Goal: Information Seeking & Learning: Find specific page/section

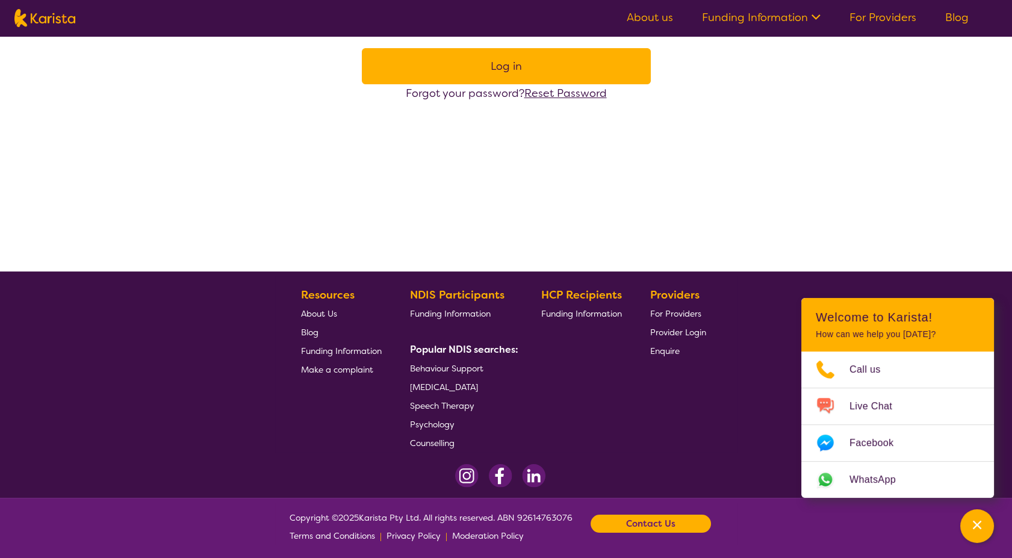
scroll to position [216, 0]
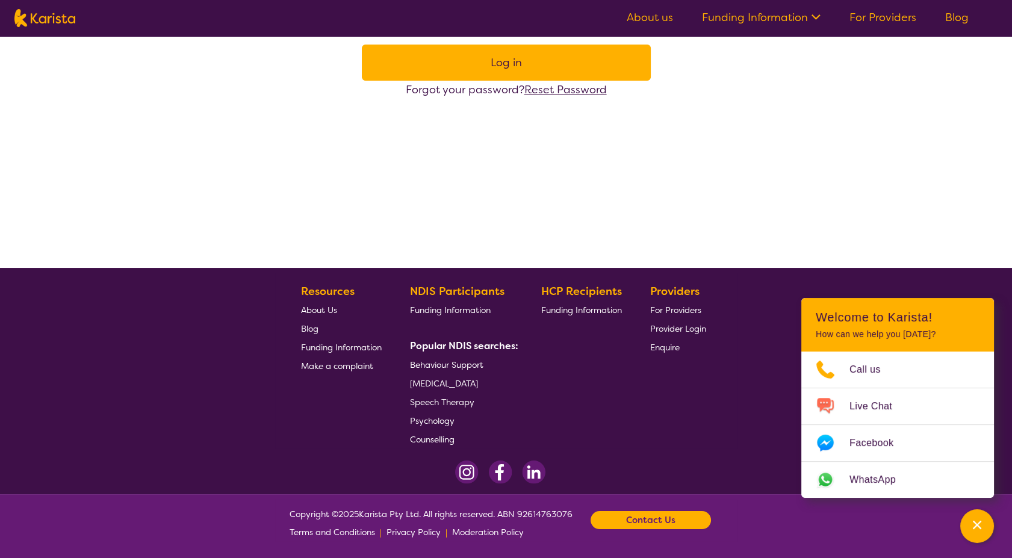
click at [644, 516] on b "Contact Us" at bounding box center [650, 520] width 49 height 18
click at [674, 343] on span "Enquire" at bounding box center [665, 347] width 30 height 11
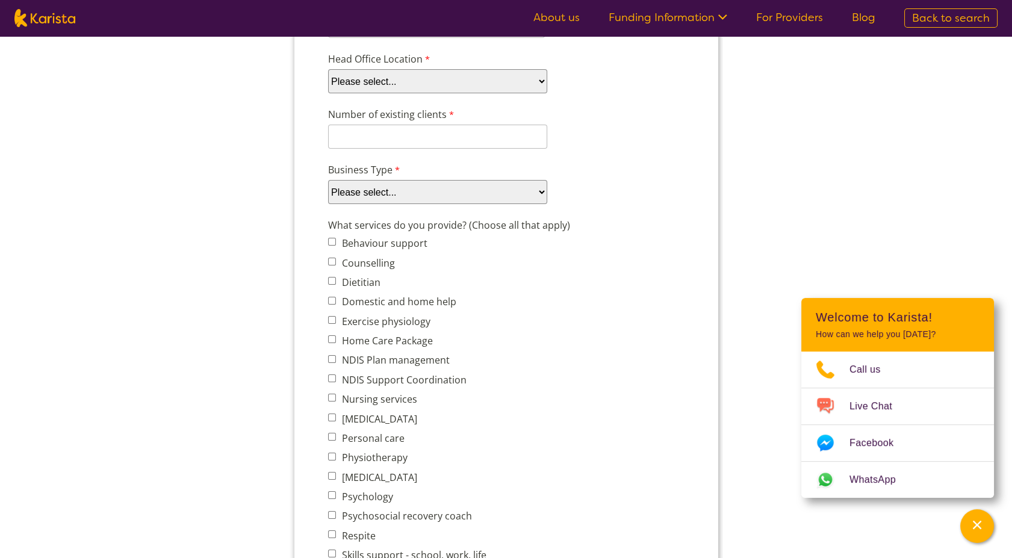
scroll to position [267, 0]
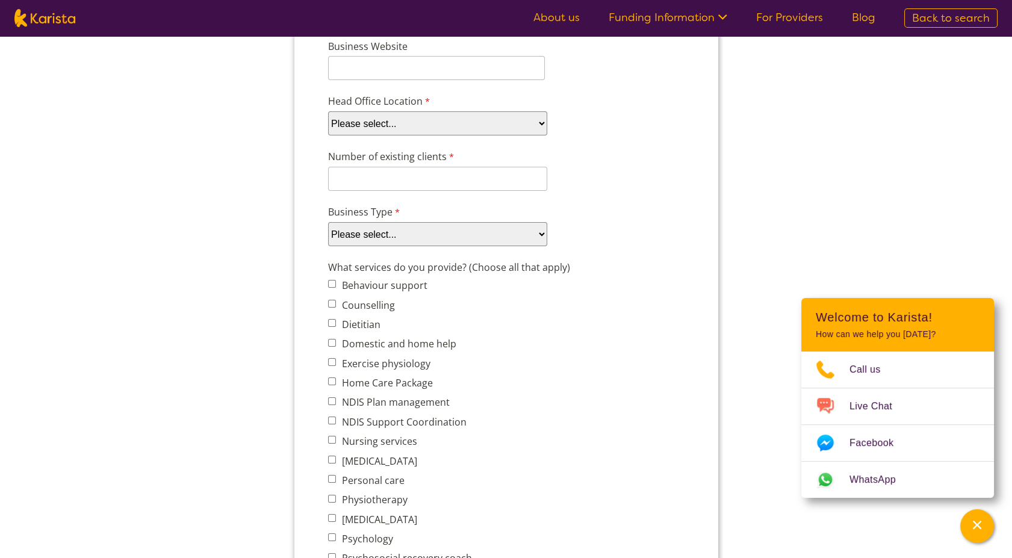
click at [797, 19] on link "For Providers" at bounding box center [789, 17] width 67 height 14
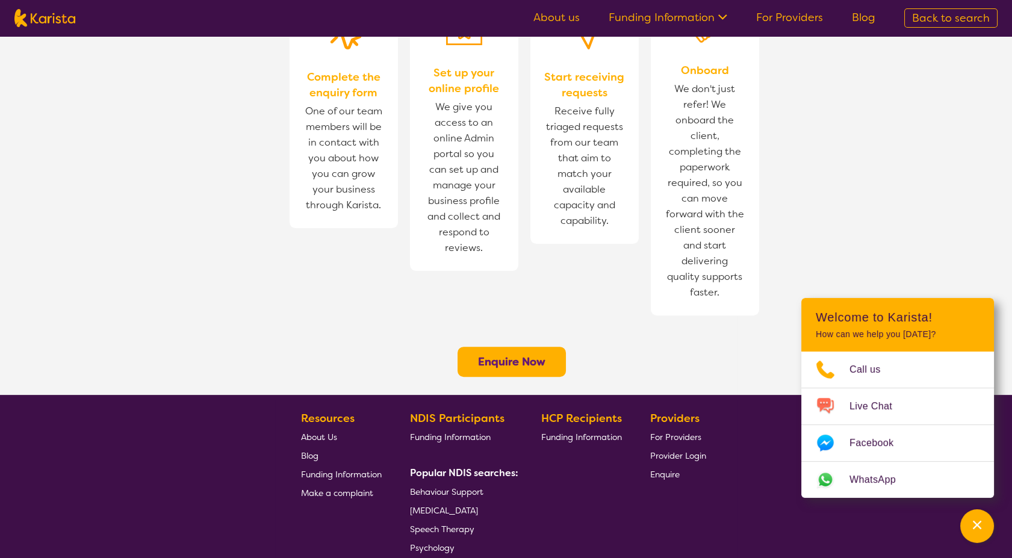
scroll to position [870, 0]
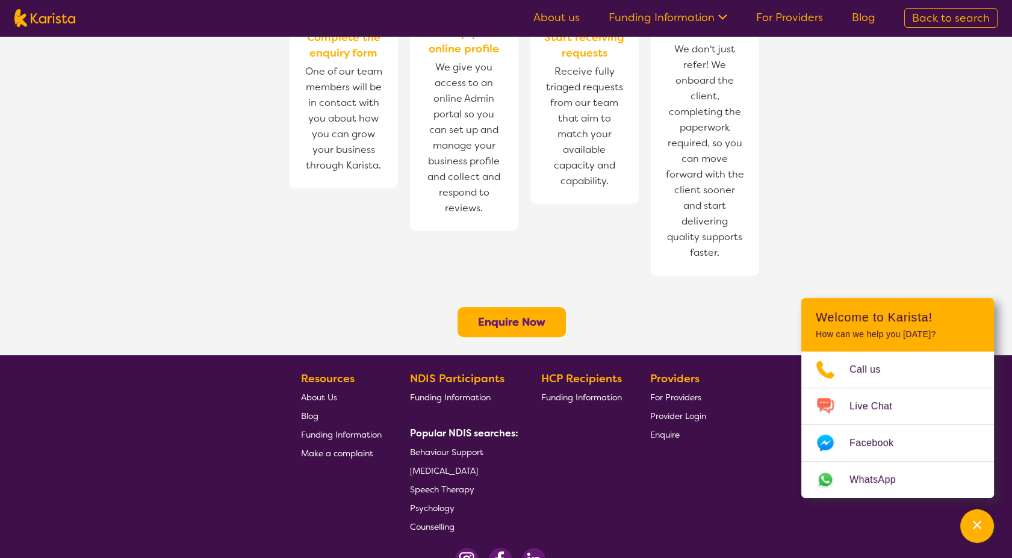
click at [462, 392] on span "Funding Information" at bounding box center [450, 397] width 81 height 11
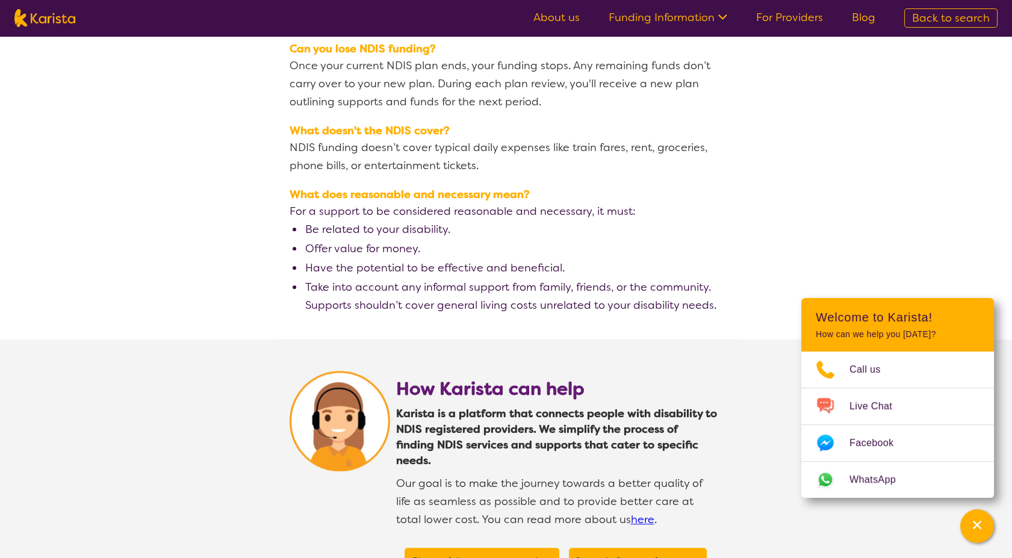
scroll to position [2007, 0]
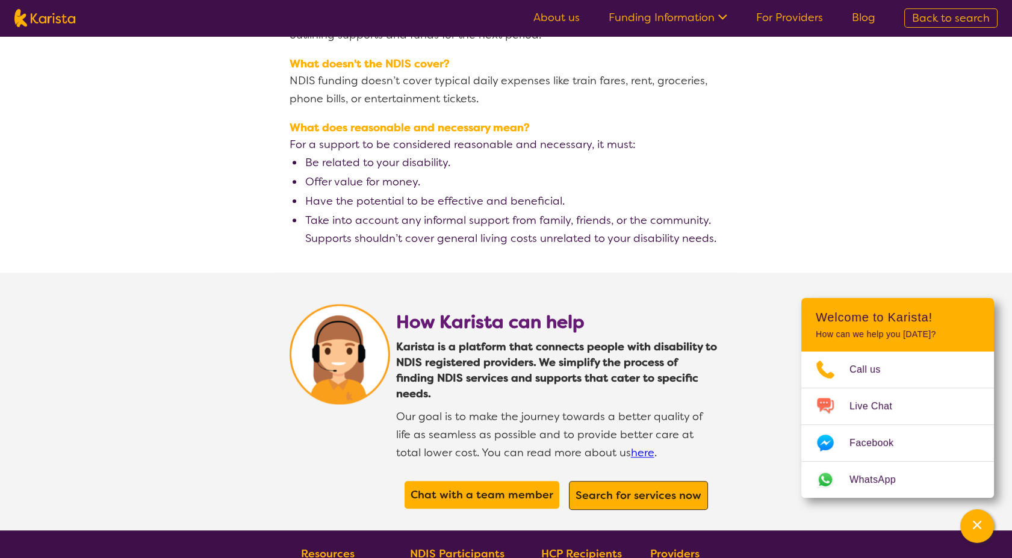
click at [660, 488] on b "Search for services now" at bounding box center [639, 495] width 126 height 14
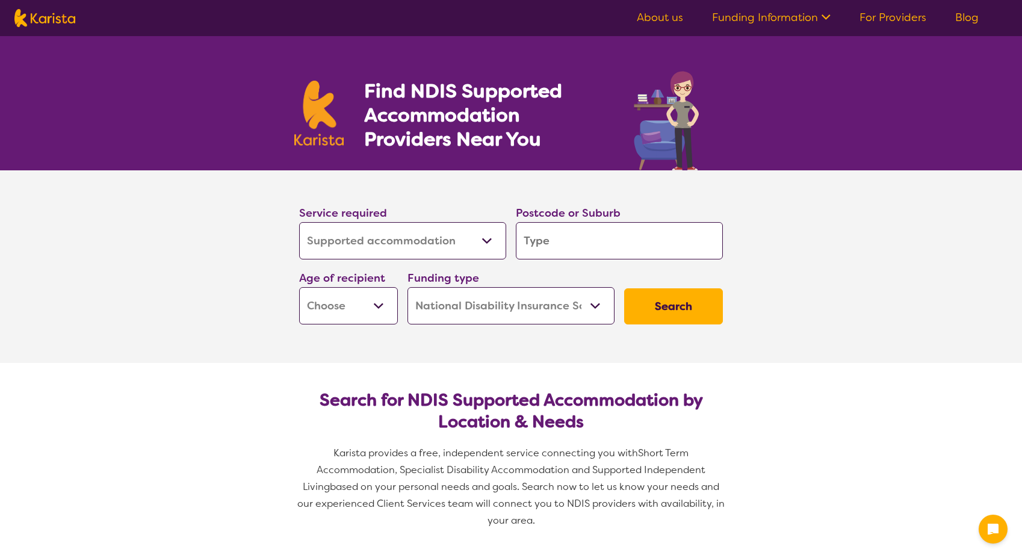
select select "Supported accommodation"
select select "NDIS"
select select "Supported accommodation"
select select "NDIS"
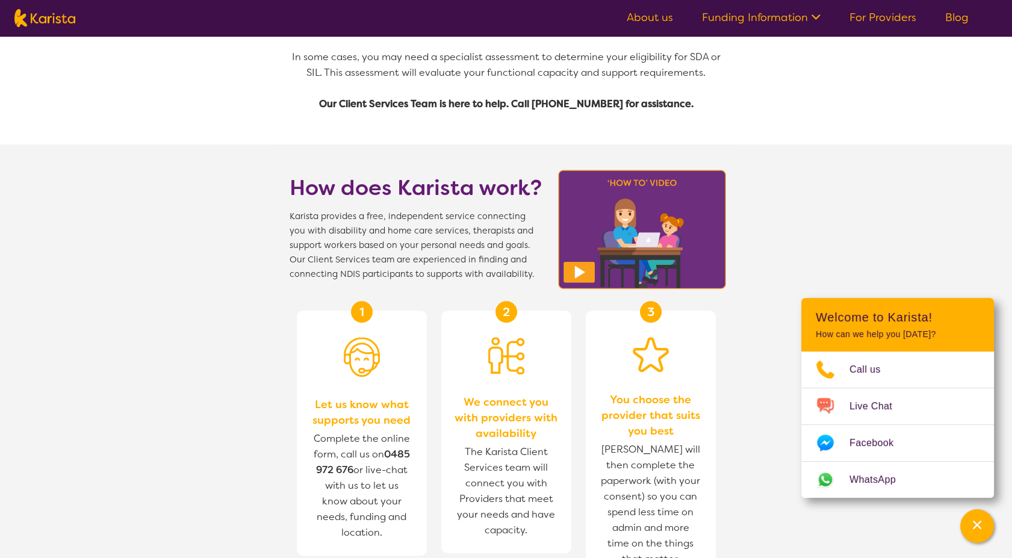
scroll to position [1806, 0]
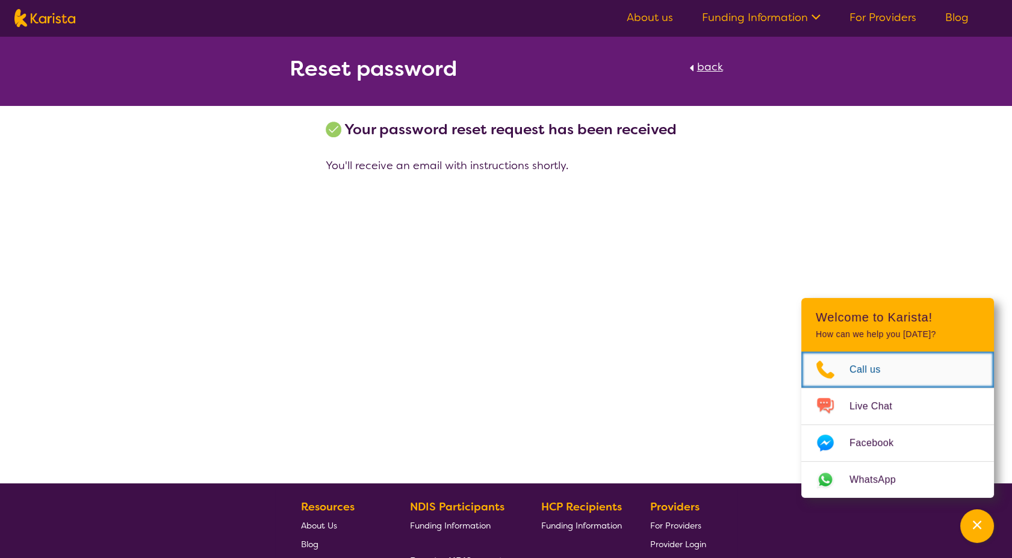
click at [863, 367] on span "Call us" at bounding box center [873, 370] width 46 height 18
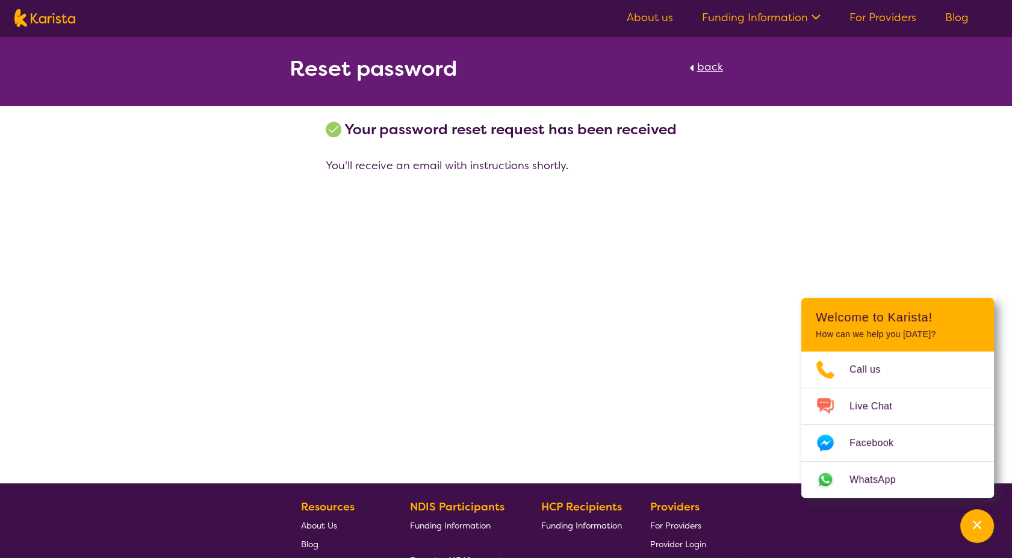
click at [788, 216] on div "Reset password back Your password reset request has been received You'll receiv…" at bounding box center [506, 259] width 1012 height 447
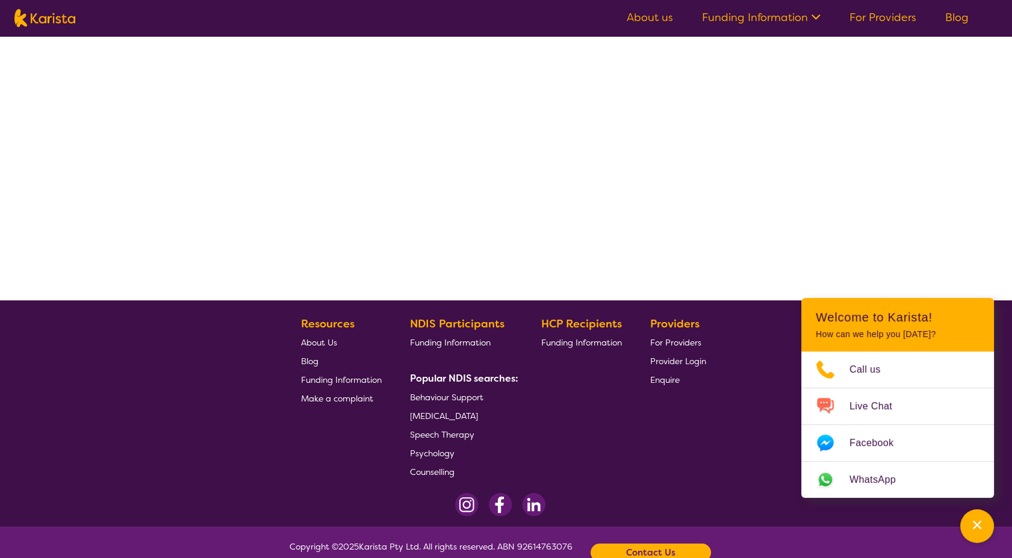
scroll to position [201, 0]
